Goal: Information Seeking & Learning: Learn about a topic

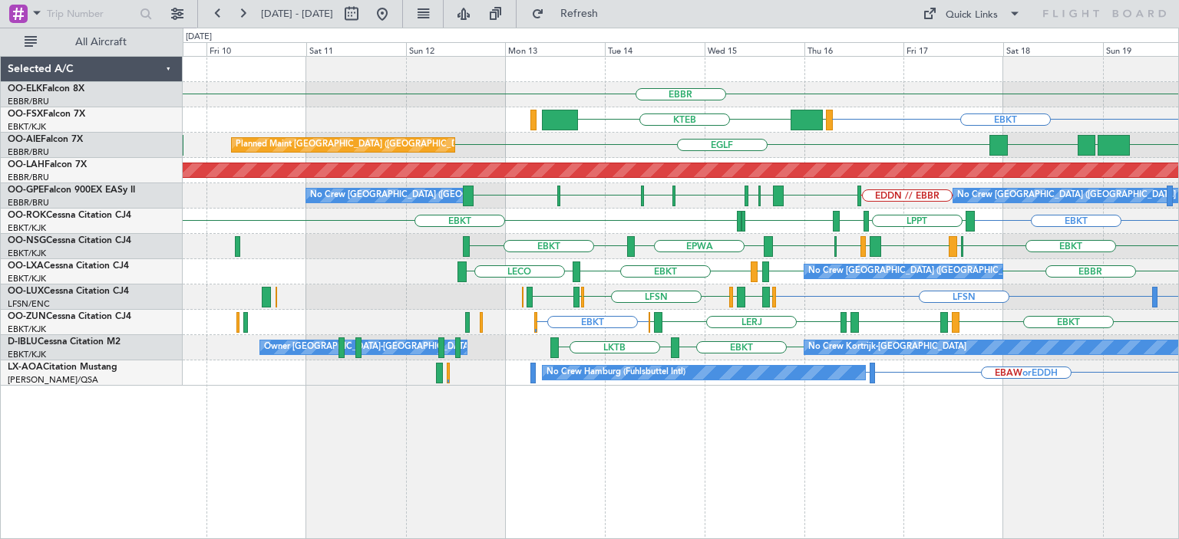
click at [808, 322] on div "EBBR EBKT LOWS KTEB Planned Maint [GEOGRAPHIC_DATA]-[GEOGRAPHIC_DATA] RJAA [GEO…" at bounding box center [680, 221] width 995 height 329
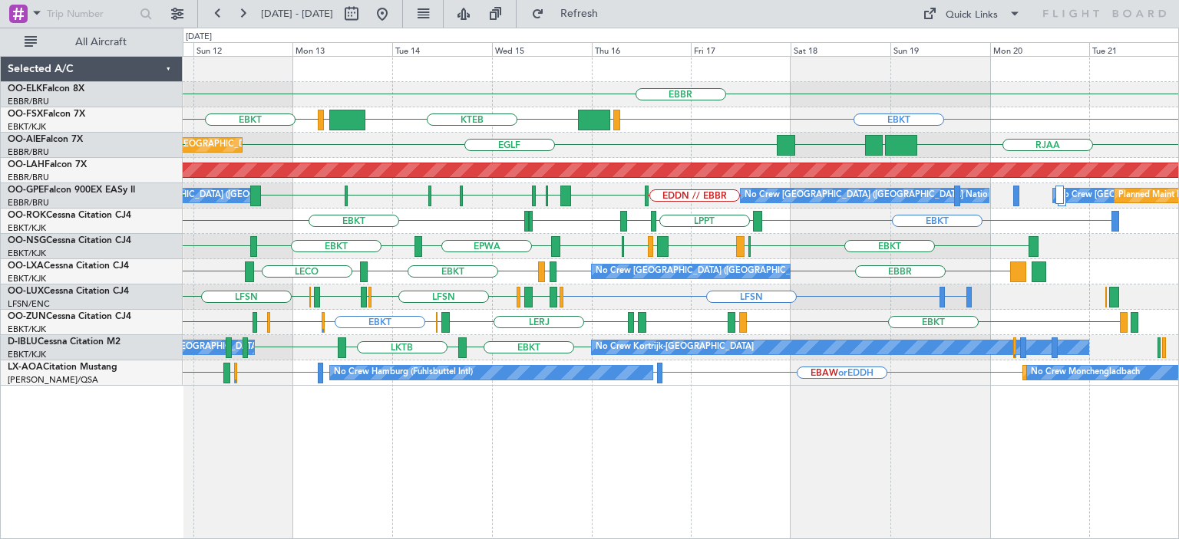
click at [524, 314] on div "EBKT EBKT // EGWU EBKT LFMD EBKT [PERSON_NAME] LERJ EBOS [GEOGRAPHIC_DATA] LFSD…" at bounding box center [680, 322] width 995 height 25
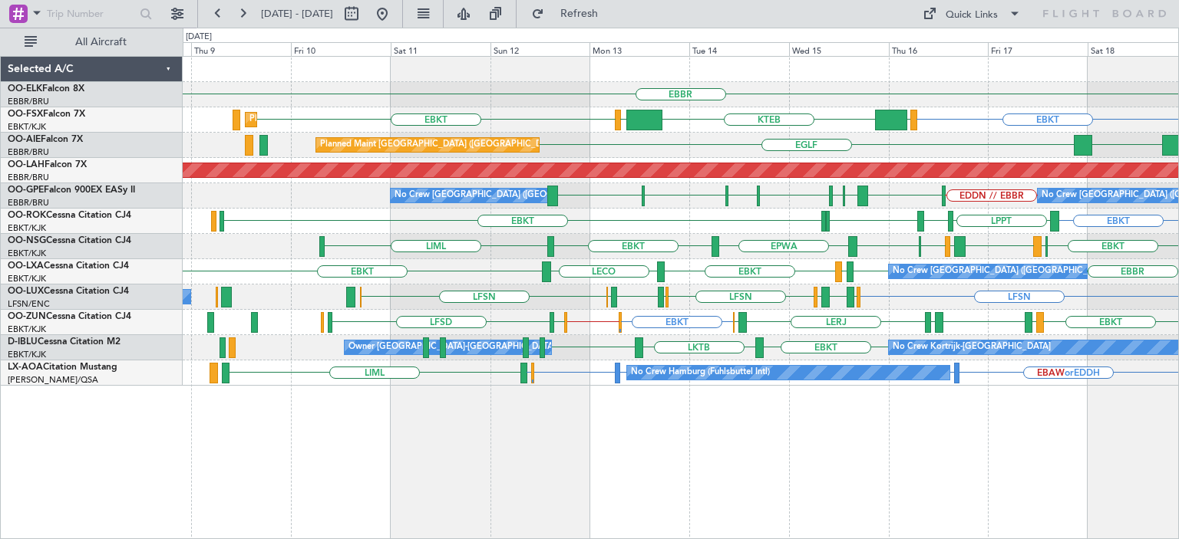
click at [618, 242] on div "EBBR EBKT LOWS KTEB LIMC EBKT Planned Maint [GEOGRAPHIC_DATA]-[GEOGRAPHIC_DATA]…" at bounding box center [680, 221] width 995 height 329
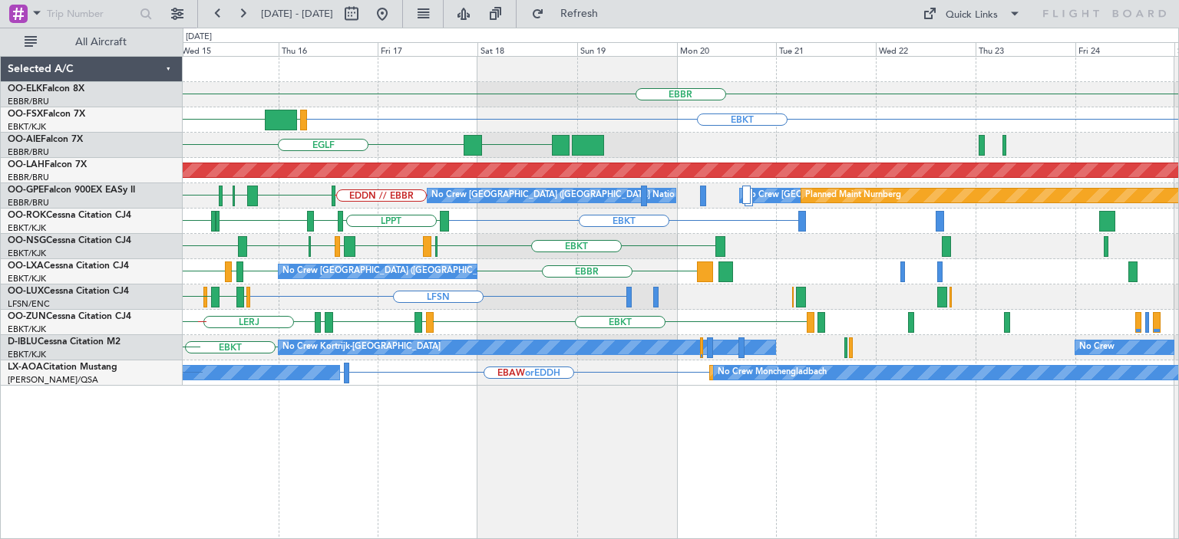
click at [227, 368] on div "EBBR EBKT LOWS KTEB LIMC EBKT LLBG [GEOGRAPHIC_DATA] Planned [GEOGRAPHIC_DATA][…" at bounding box center [680, 221] width 995 height 329
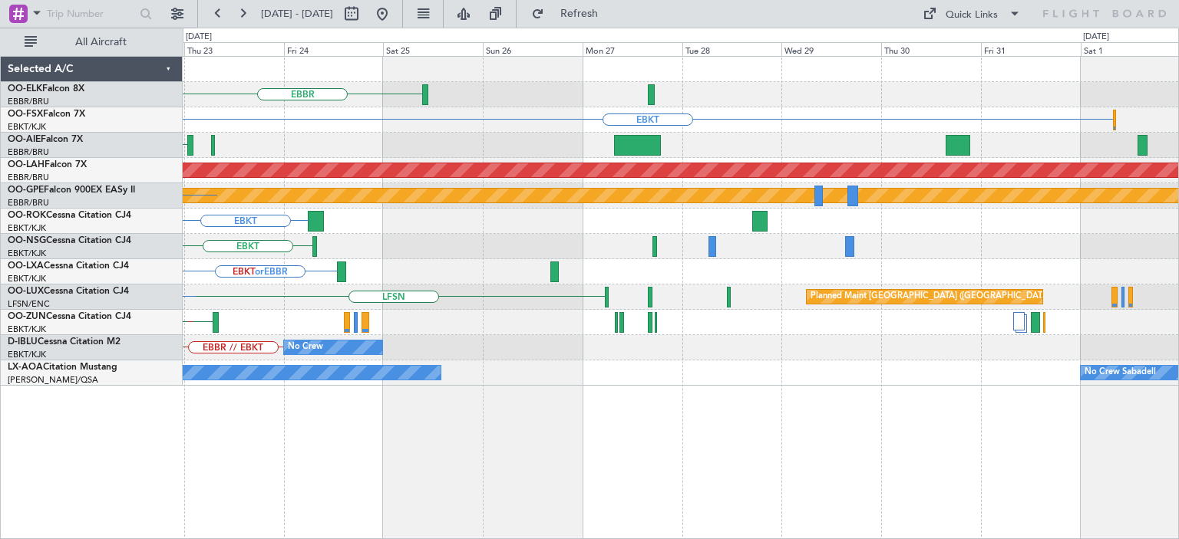
click at [397, 239] on div "EBKT LHPP" at bounding box center [680, 246] width 995 height 25
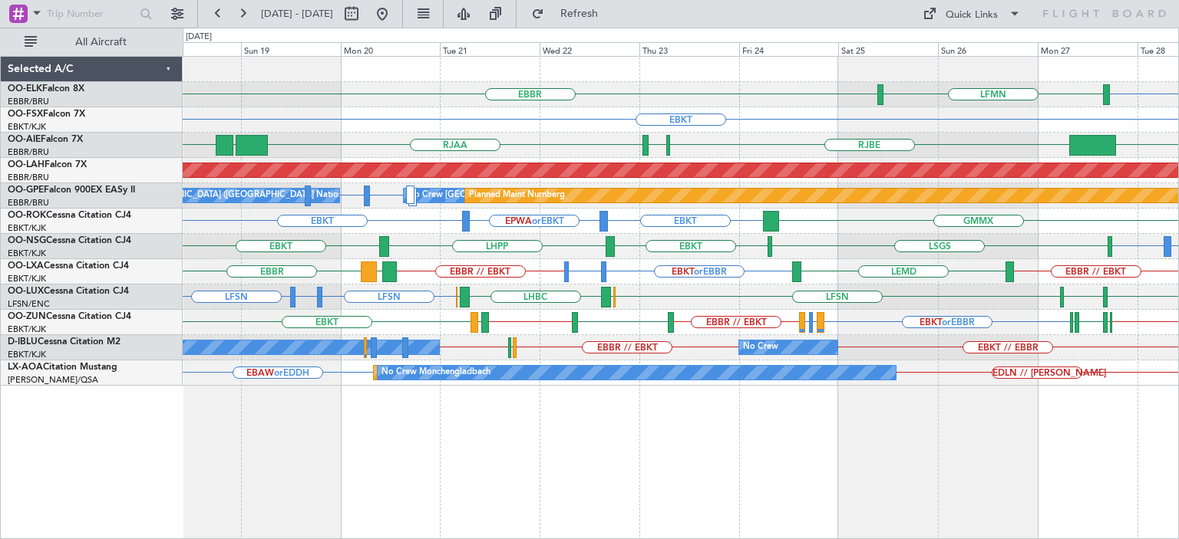
click at [777, 260] on div "EBBR [GEOGRAPHIC_DATA] LFMN EBKT RJAA [GEOGRAPHIC_DATA] LLBG UBBB [GEOGRAPHIC_D…" at bounding box center [680, 221] width 995 height 329
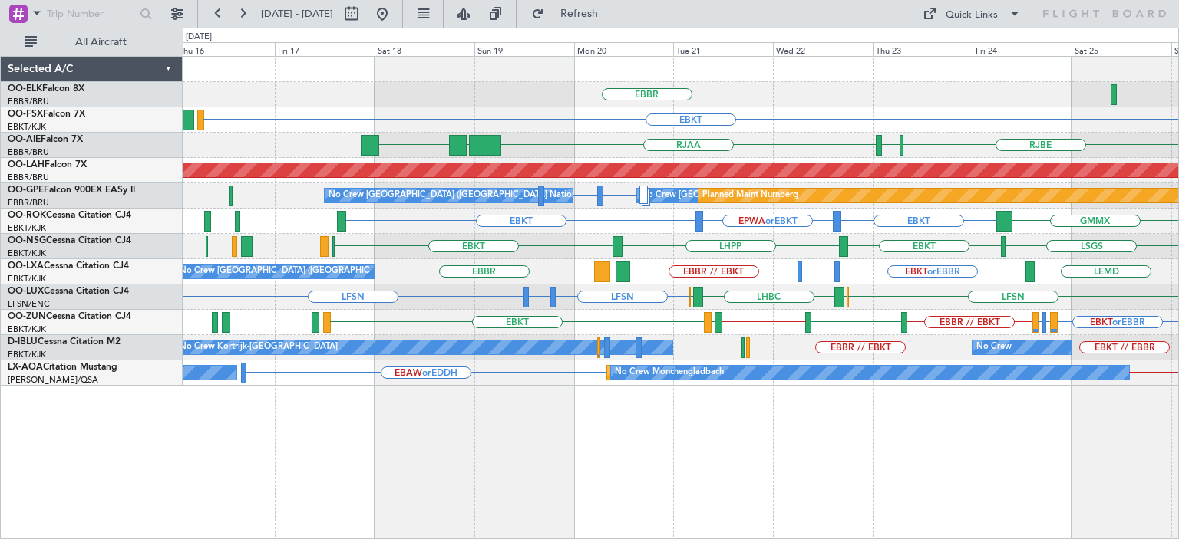
click at [1062, 285] on div "EBBR LFMN [GEOGRAPHIC_DATA] EBKT RJAA [GEOGRAPHIC_DATA] LLBG [GEOGRAPHIC_DATA] …" at bounding box center [680, 221] width 995 height 329
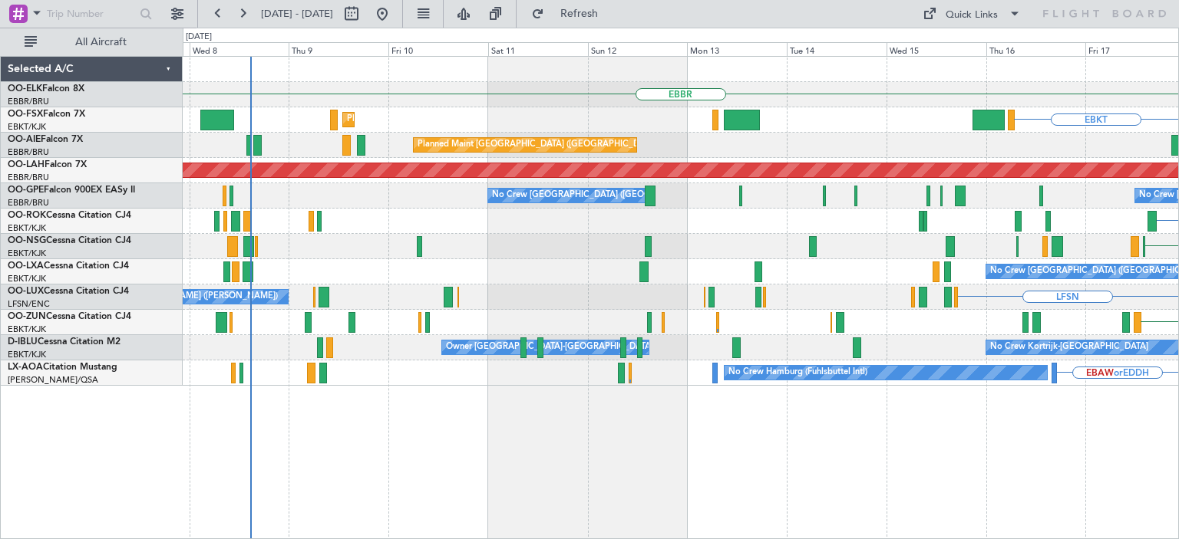
click at [712, 255] on div "EBKT" at bounding box center [680, 246] width 995 height 25
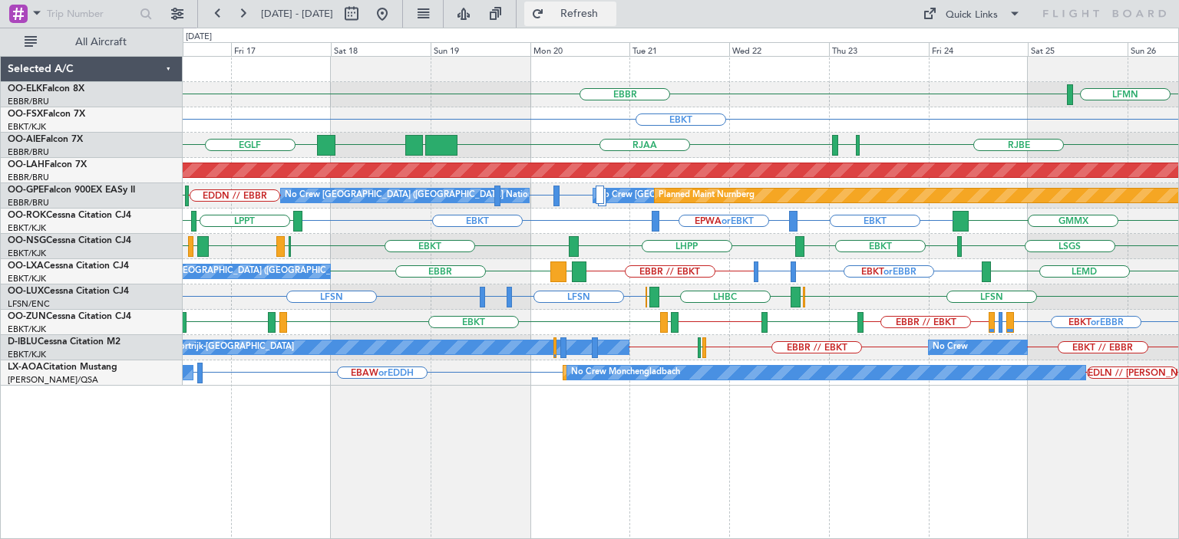
click at [612, 17] on span "Refresh" at bounding box center [579, 13] width 64 height 11
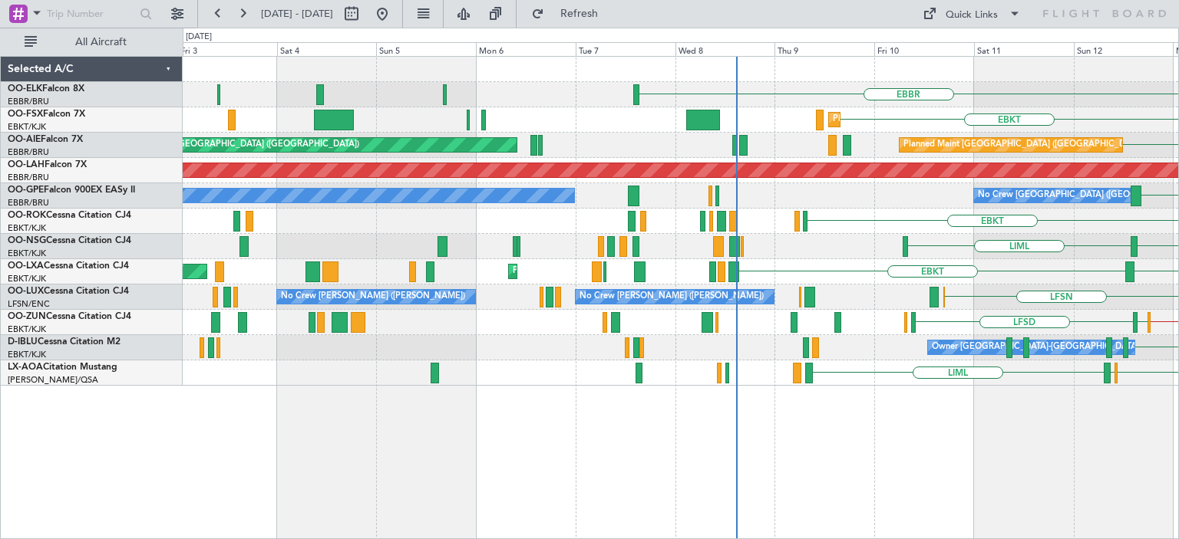
click at [1169, 315] on div "EBKT // EGWU [GEOGRAPHIC_DATA] LFSD EBKT EBOS LERJ" at bounding box center [680, 322] width 995 height 25
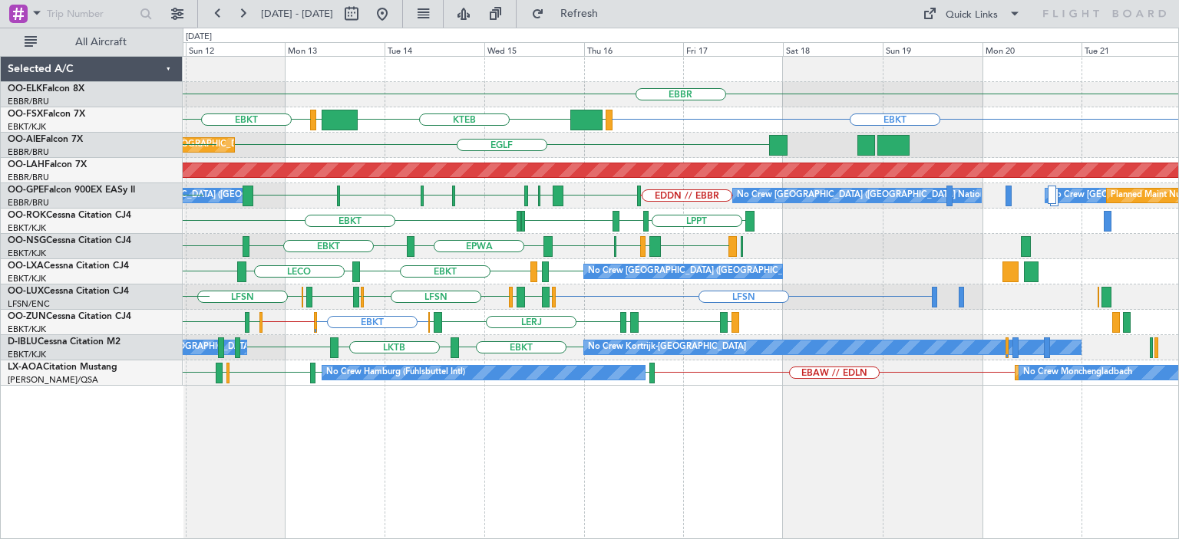
click at [554, 279] on div "EBBR EBKT LOWS KTEB LIMC EBKT Planned Maint [GEOGRAPHIC_DATA]-[GEOGRAPHIC_DATA]…" at bounding box center [680, 221] width 995 height 329
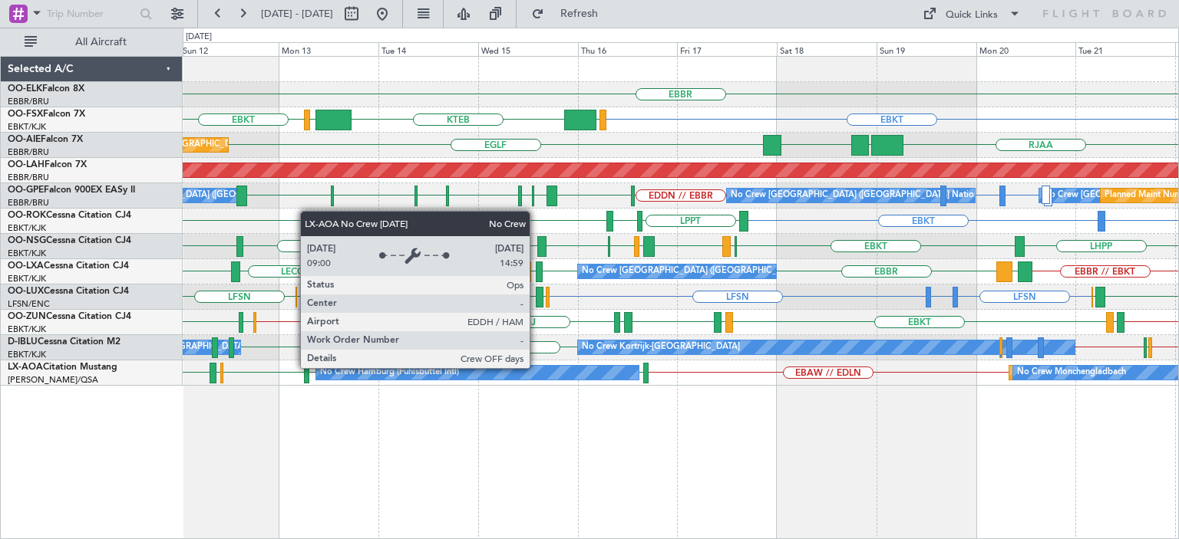
click at [536, 368] on div "No Crew Hamburg (Fuhlsbuttel Intl)" at bounding box center [477, 373] width 322 height 14
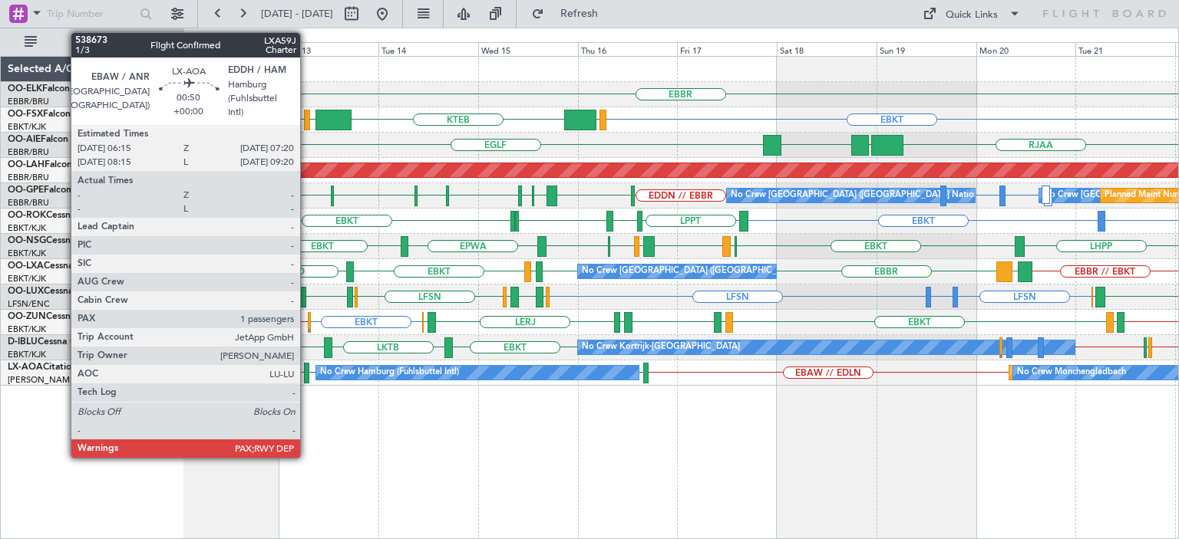
click at [307, 371] on div at bounding box center [306, 373] width 5 height 21
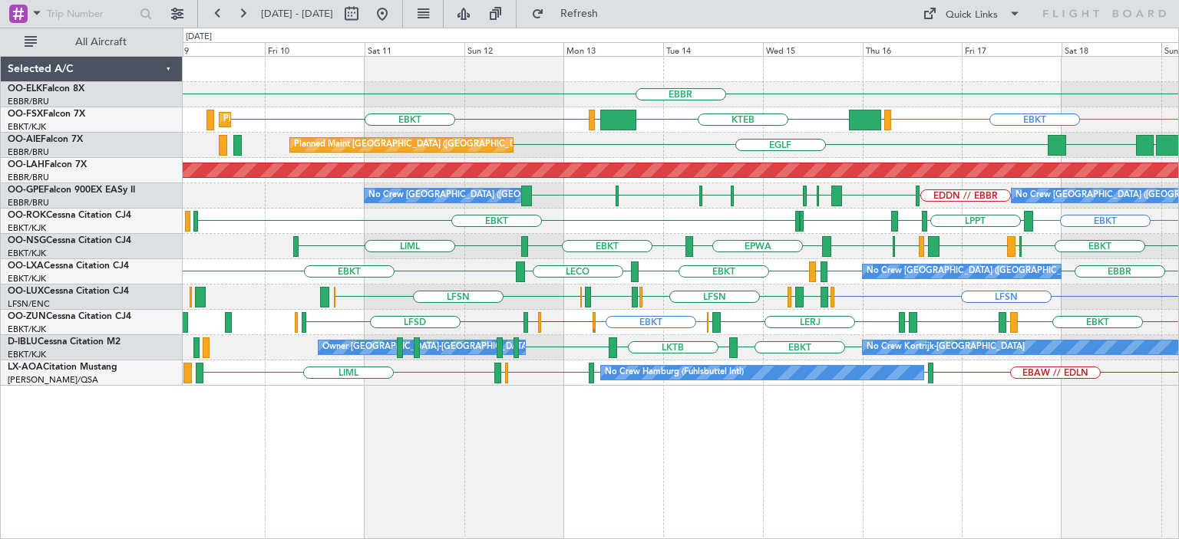
click at [683, 380] on div "EBBR EBKT LOWS KTEB LIMC EBKT Planned Maint [GEOGRAPHIC_DATA]-[GEOGRAPHIC_DATA]…" at bounding box center [681, 297] width 996 height 483
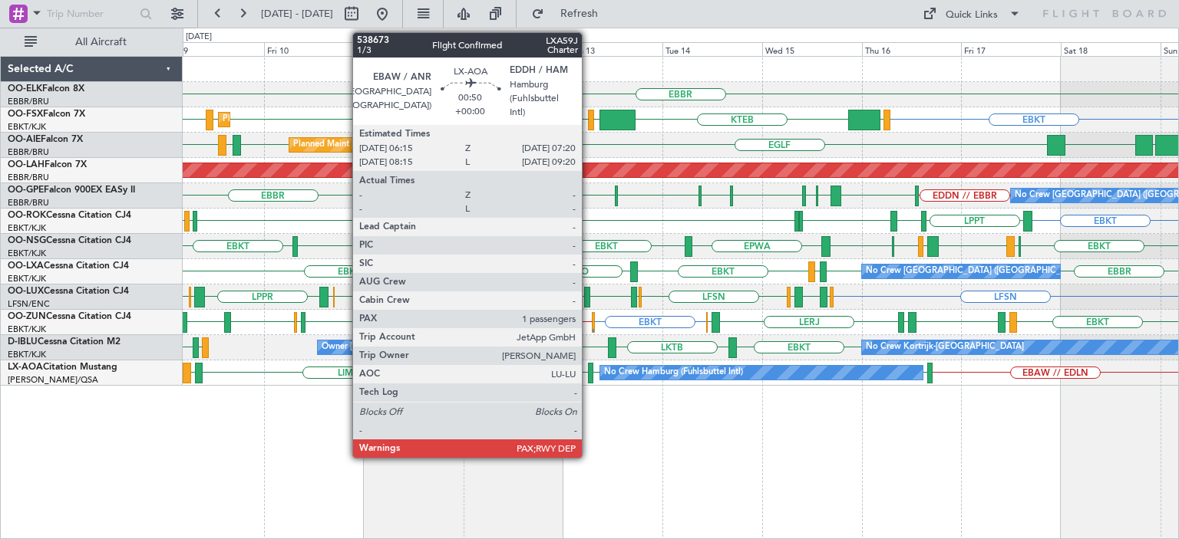
click at [589, 374] on div at bounding box center [590, 373] width 5 height 21
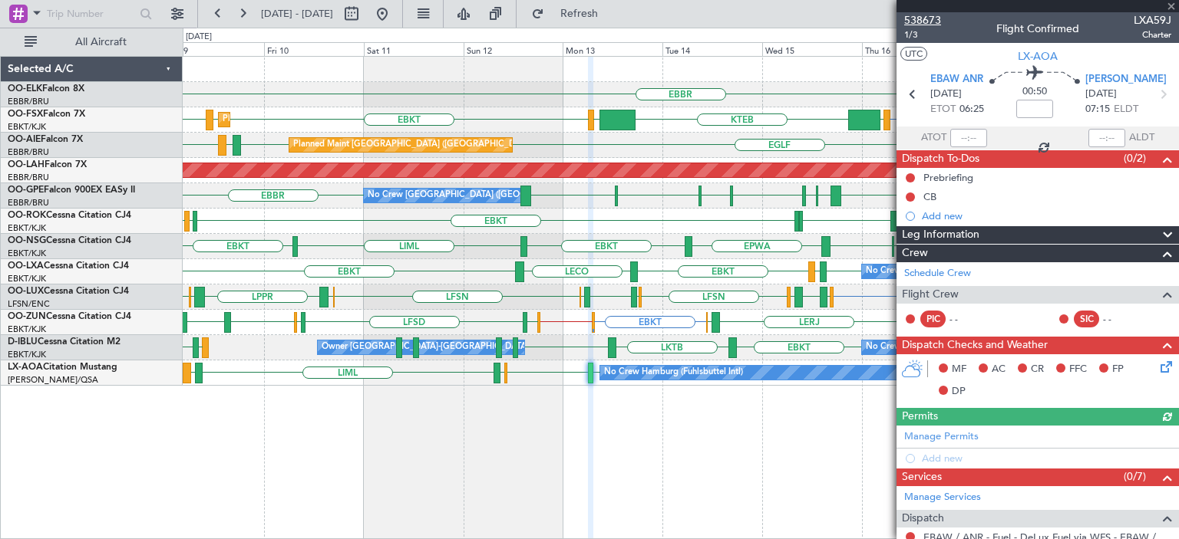
click at [924, 22] on span "538673" at bounding box center [922, 20] width 37 height 16
click at [1169, 5] on span at bounding box center [1170, 7] width 15 height 14
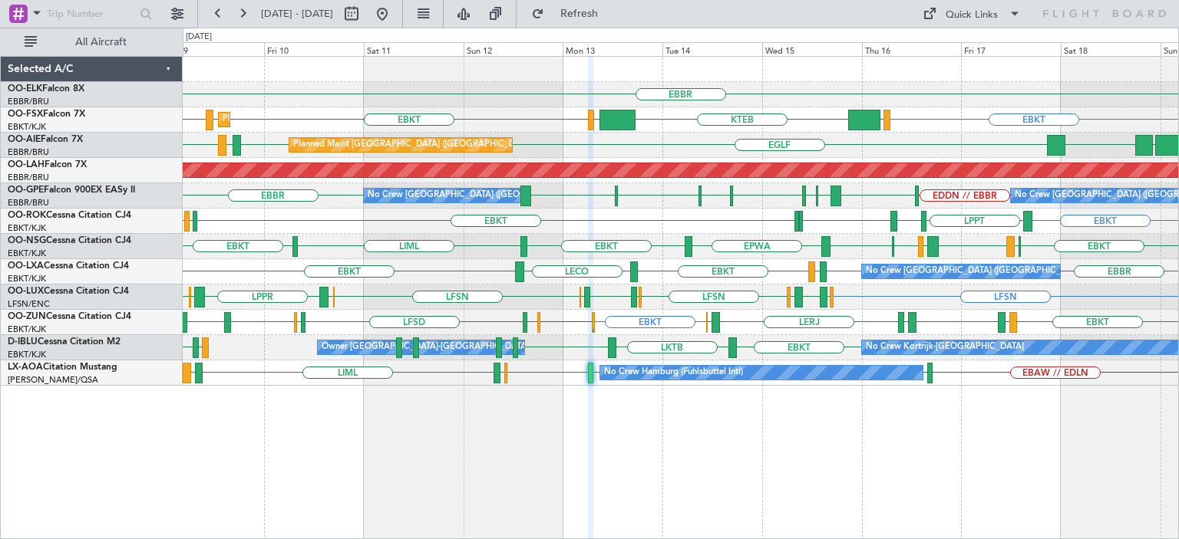
type input "0"
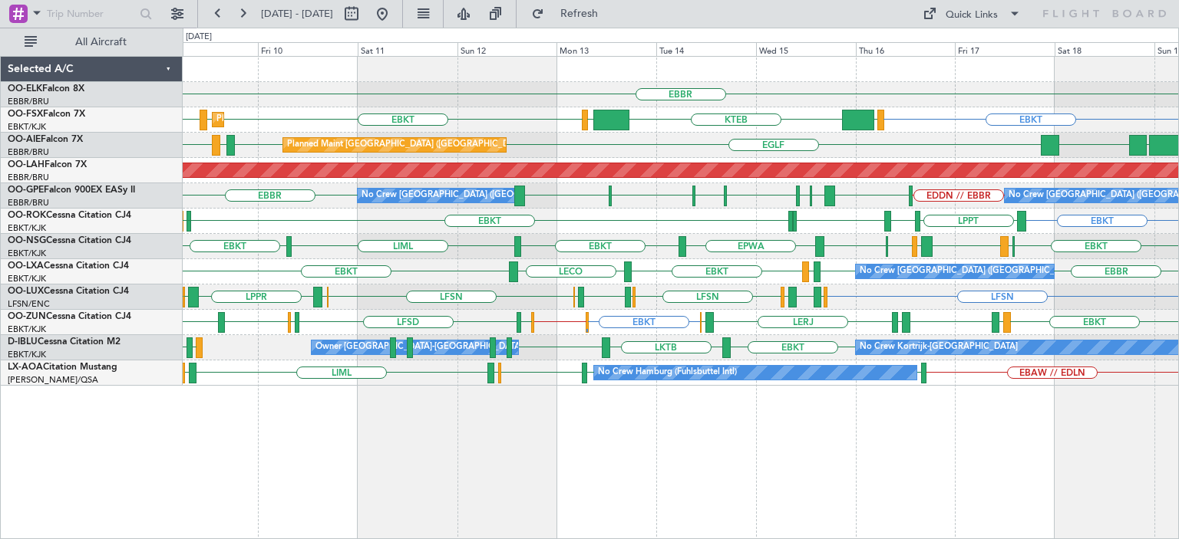
click at [335, 295] on div "LFSN [GEOGRAPHIC_DATA] [GEOGRAPHIC_DATA] [GEOGRAPHIC_DATA] LFSN ELLX [GEOGRAPHI…" at bounding box center [680, 297] width 995 height 25
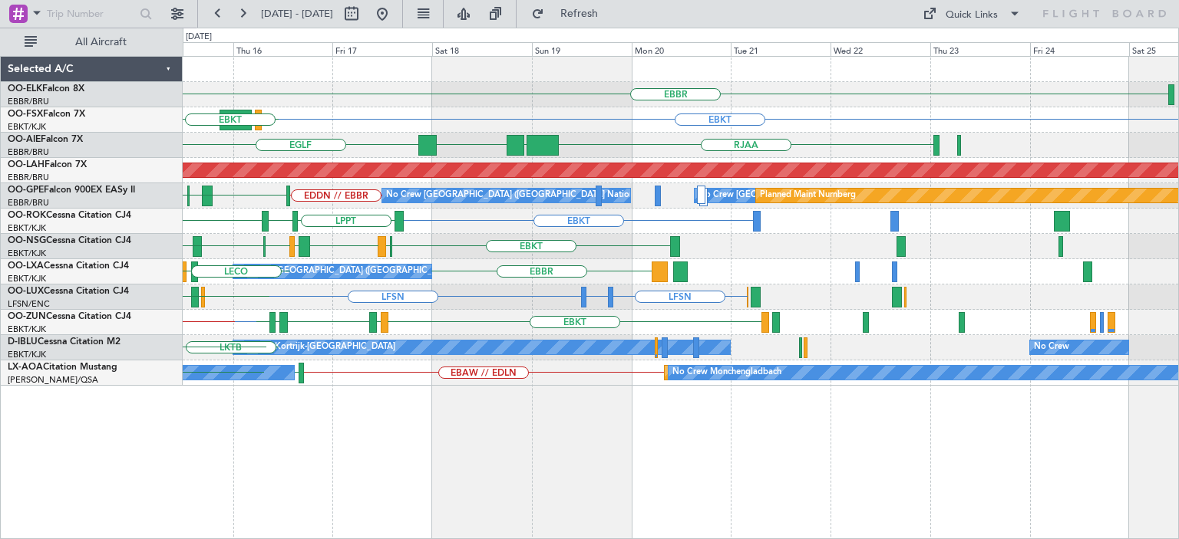
click at [350, 251] on div "EBKT [GEOGRAPHIC_DATA] LFML EGPH [GEOGRAPHIC_DATA] EBKT EPWA EBKT" at bounding box center [680, 246] width 995 height 25
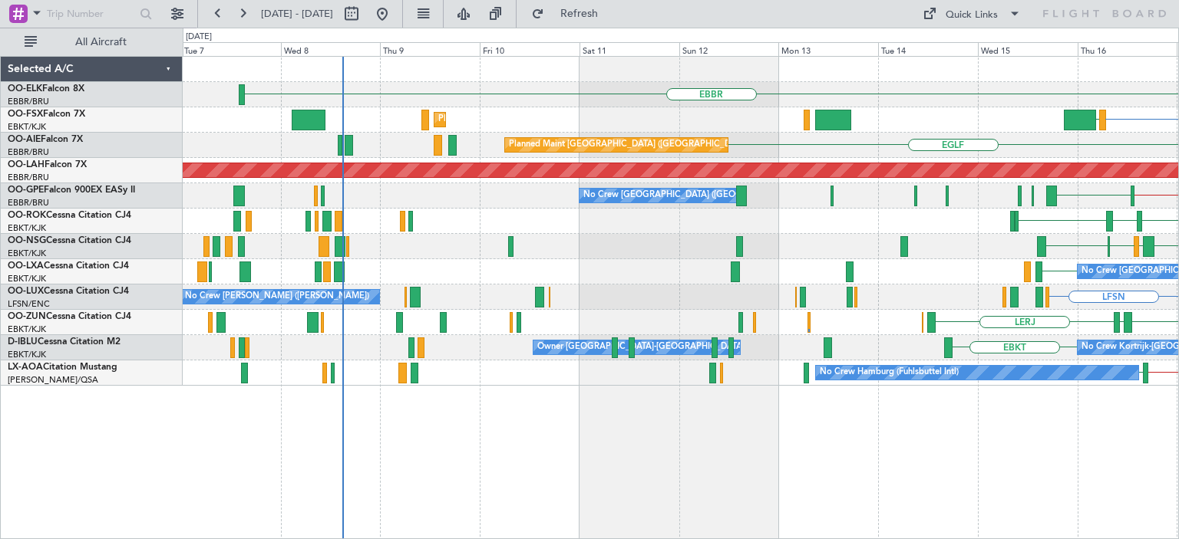
click at [1129, 332] on div "EBBR EBKT LOWS Planned Maint [GEOGRAPHIC_DATA]-[GEOGRAPHIC_DATA] [GEOGRAPHIC_DA…" at bounding box center [680, 221] width 995 height 329
